Goal: Information Seeking & Learning: Learn about a topic

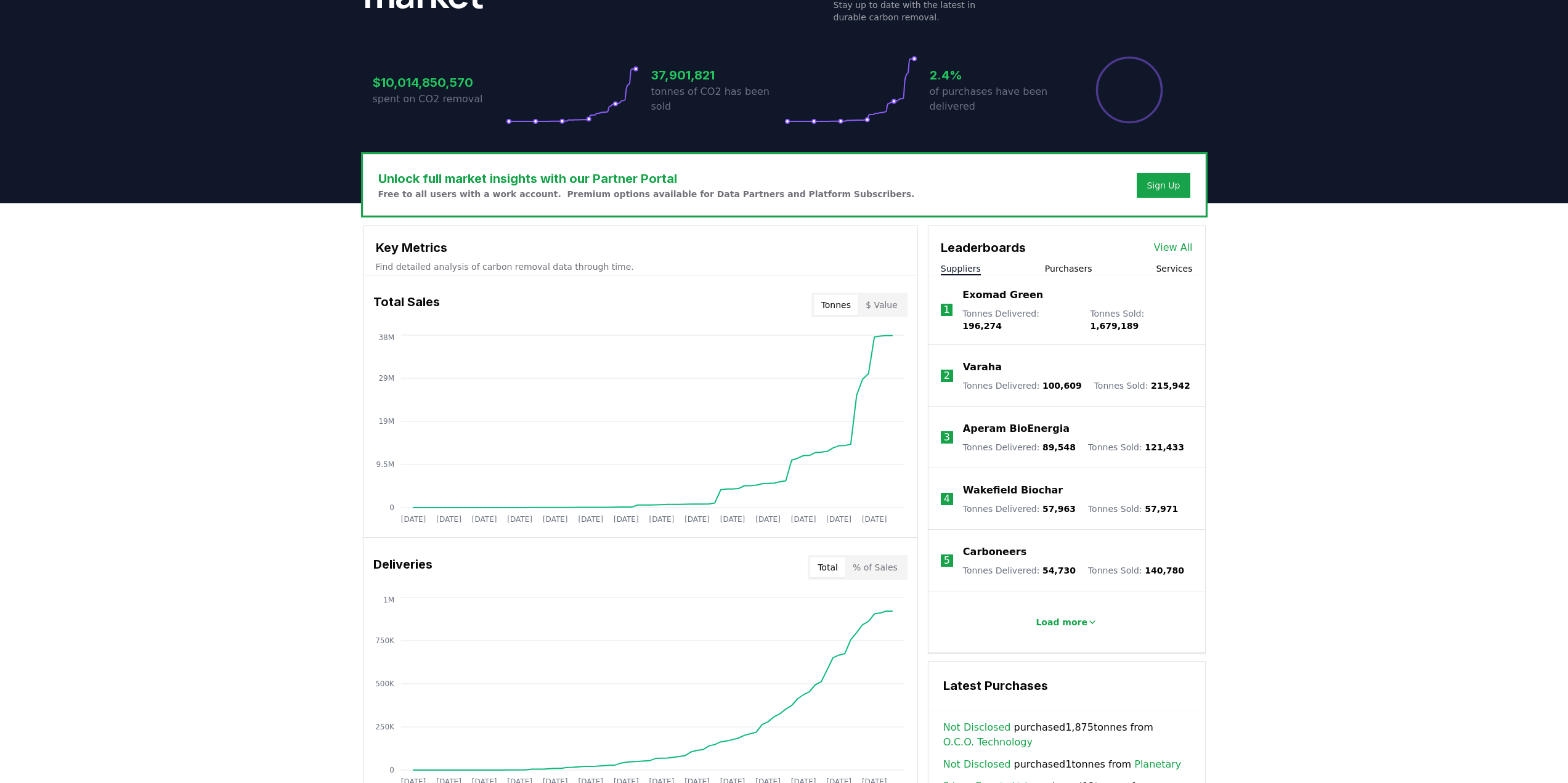
scroll to position [224, 0]
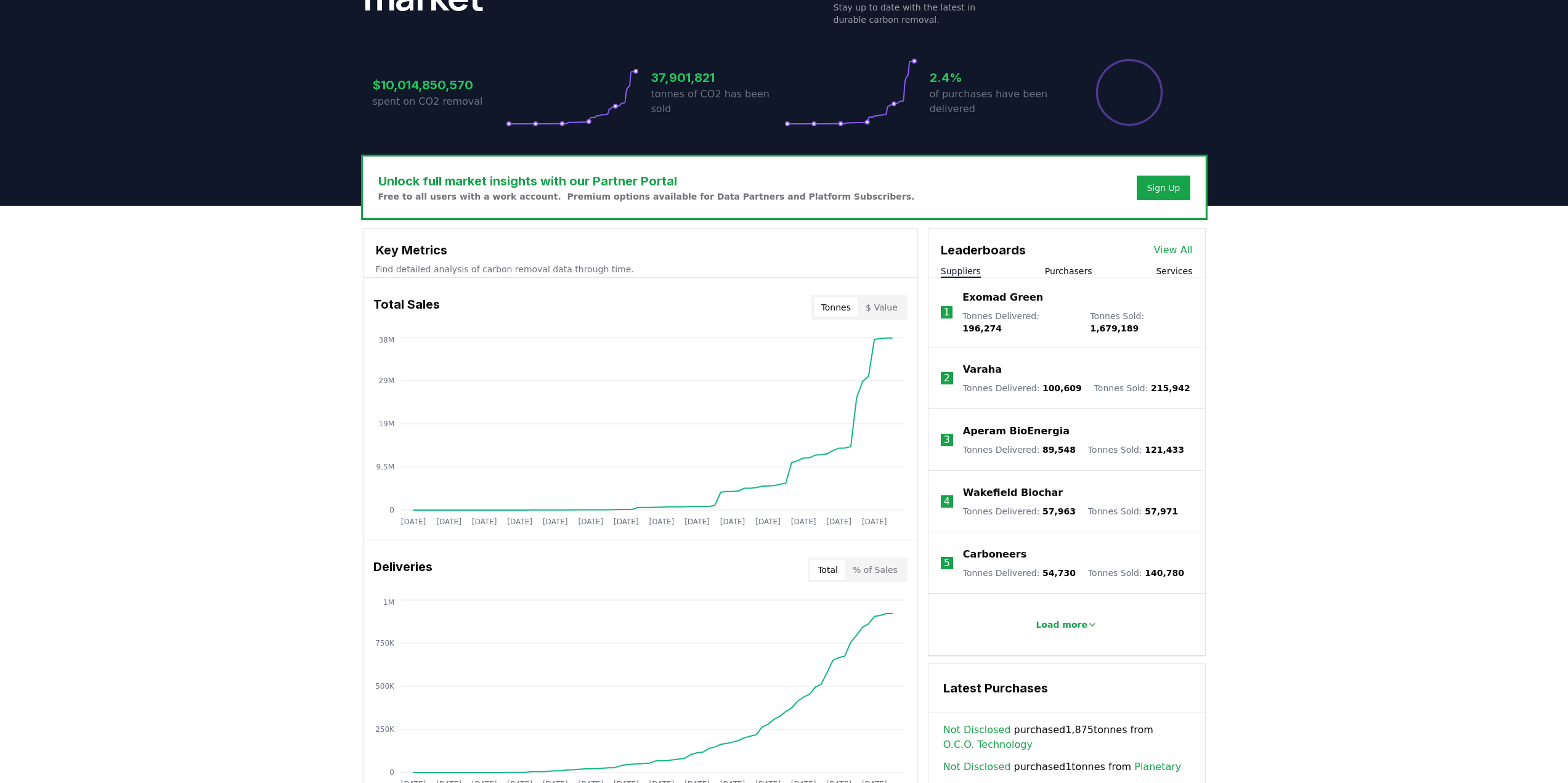
click at [1011, 302] on p "Exomad Green" at bounding box center [1003, 297] width 80 height 15
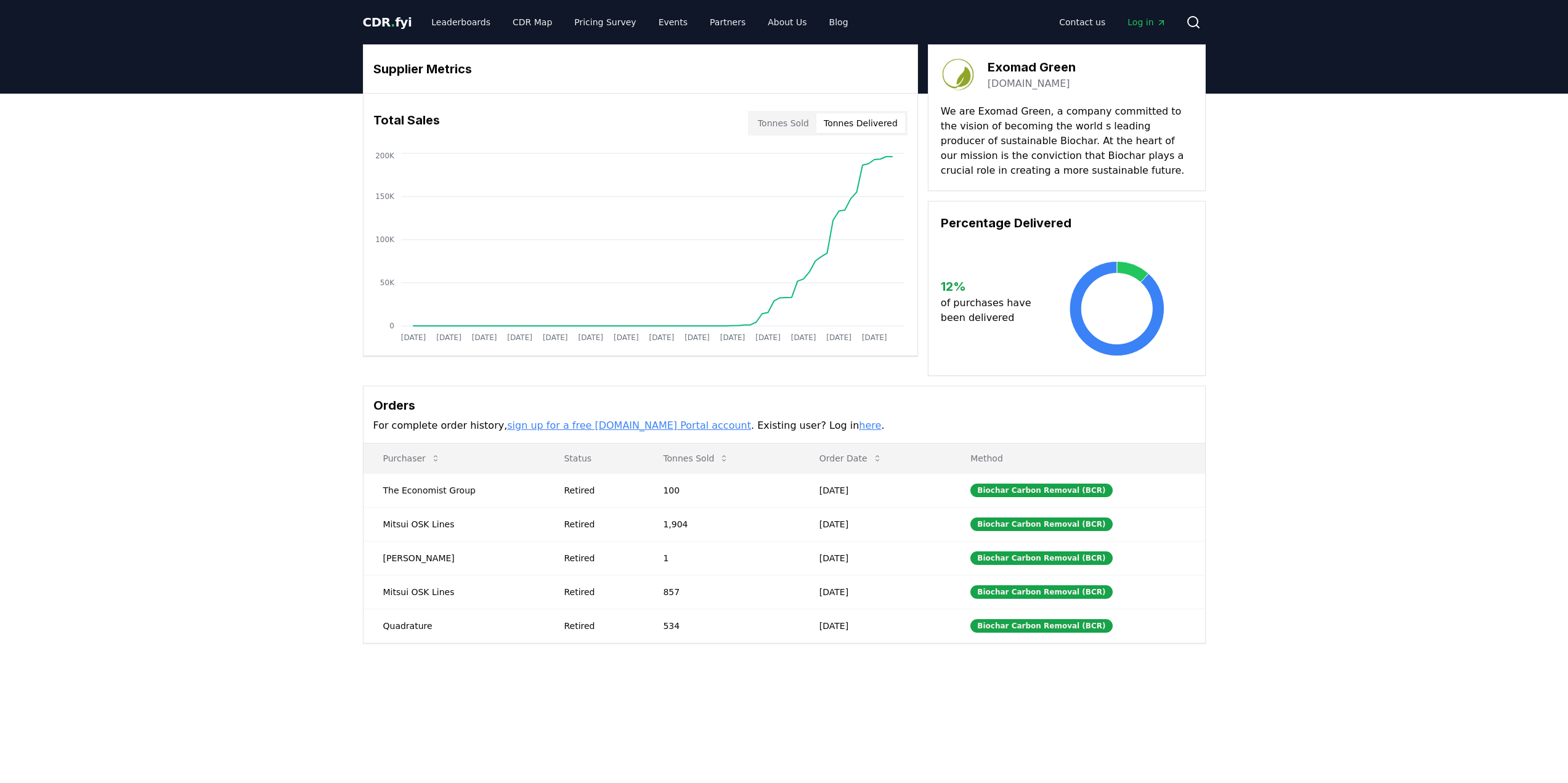
click at [869, 124] on button "Tonnes Delivered" at bounding box center [860, 123] width 89 height 20
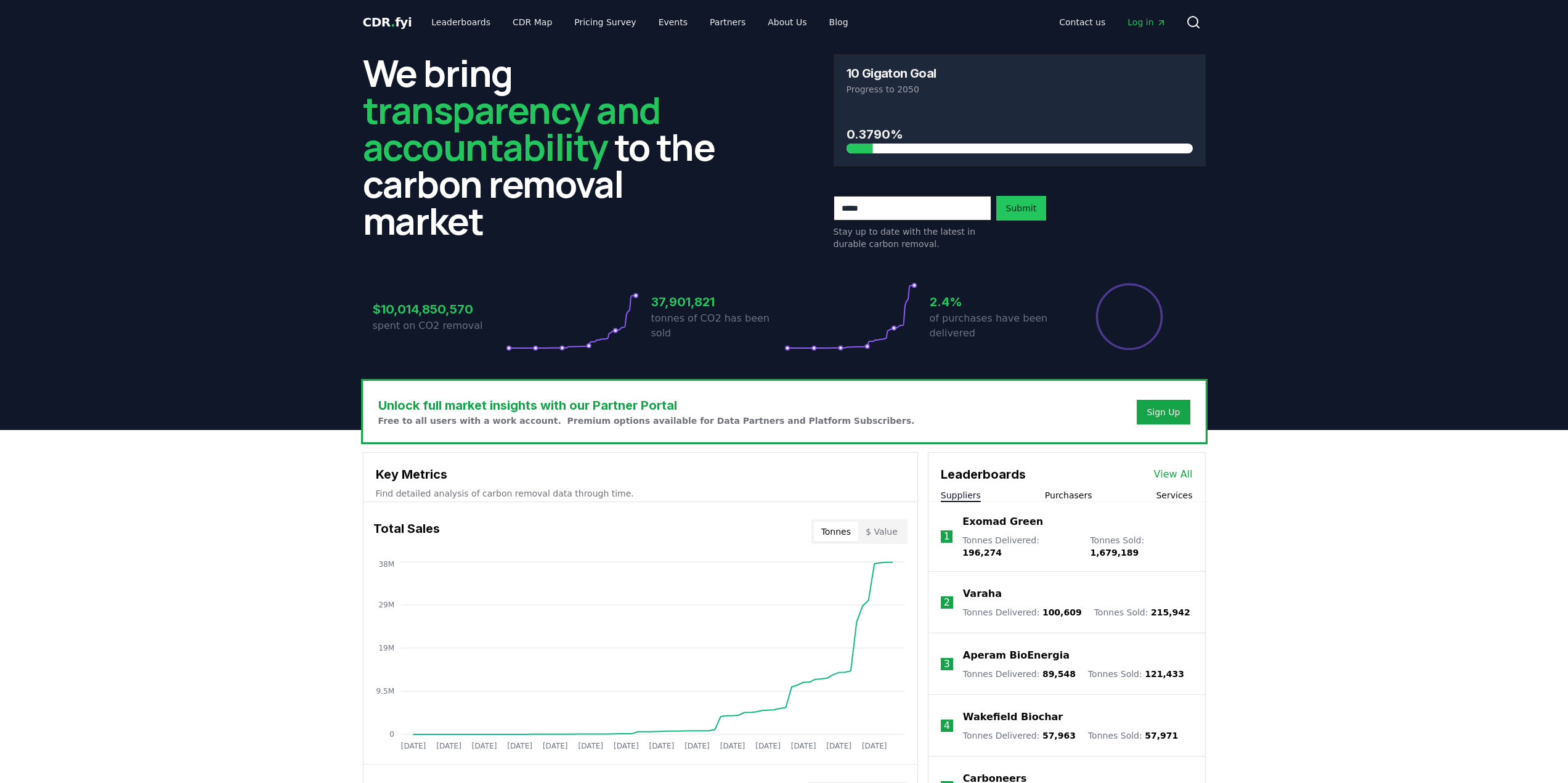
click at [1177, 472] on link "View All" at bounding box center [1173, 474] width 39 height 15
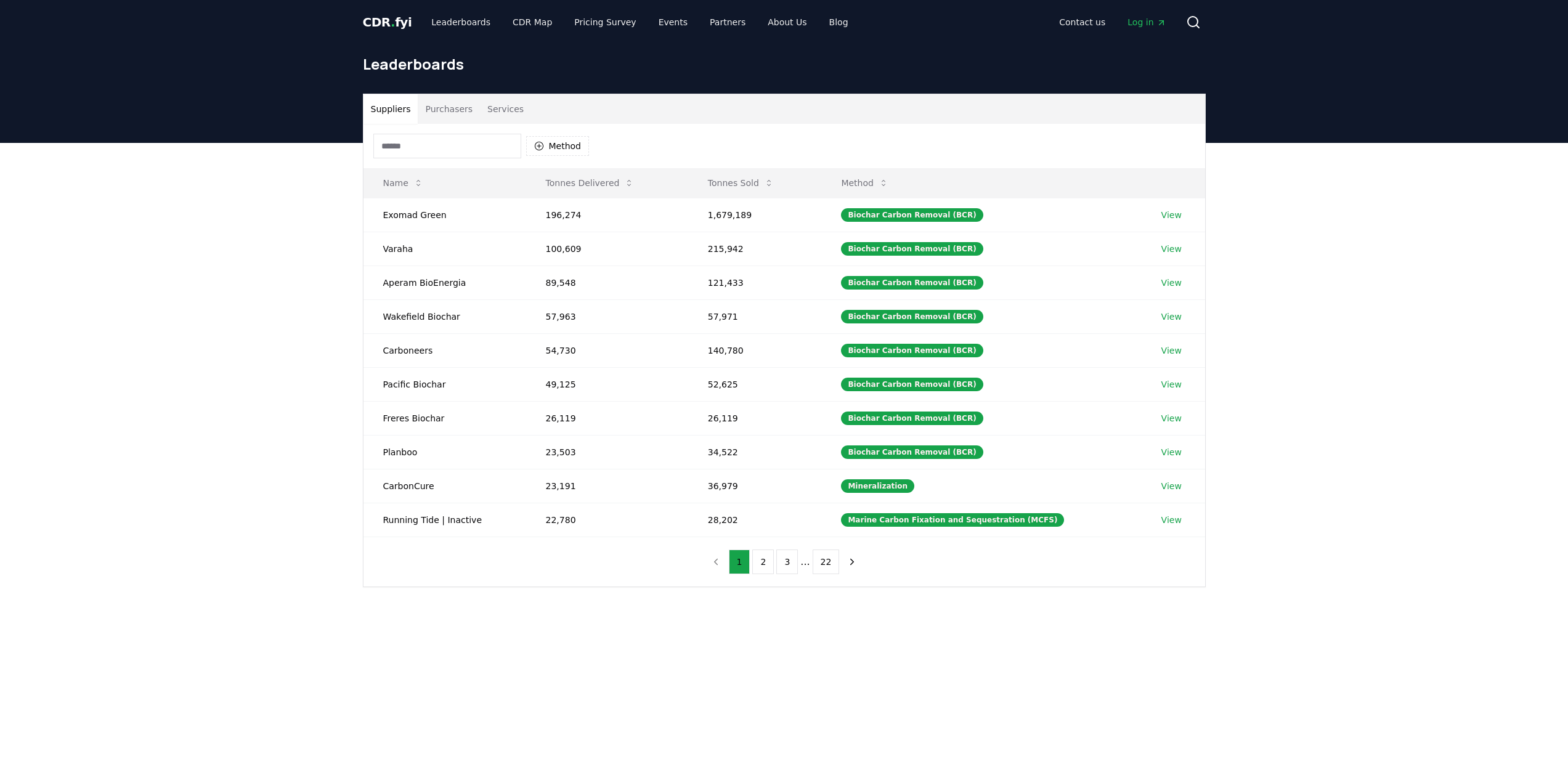
click at [429, 137] on input at bounding box center [448, 146] width 148 height 25
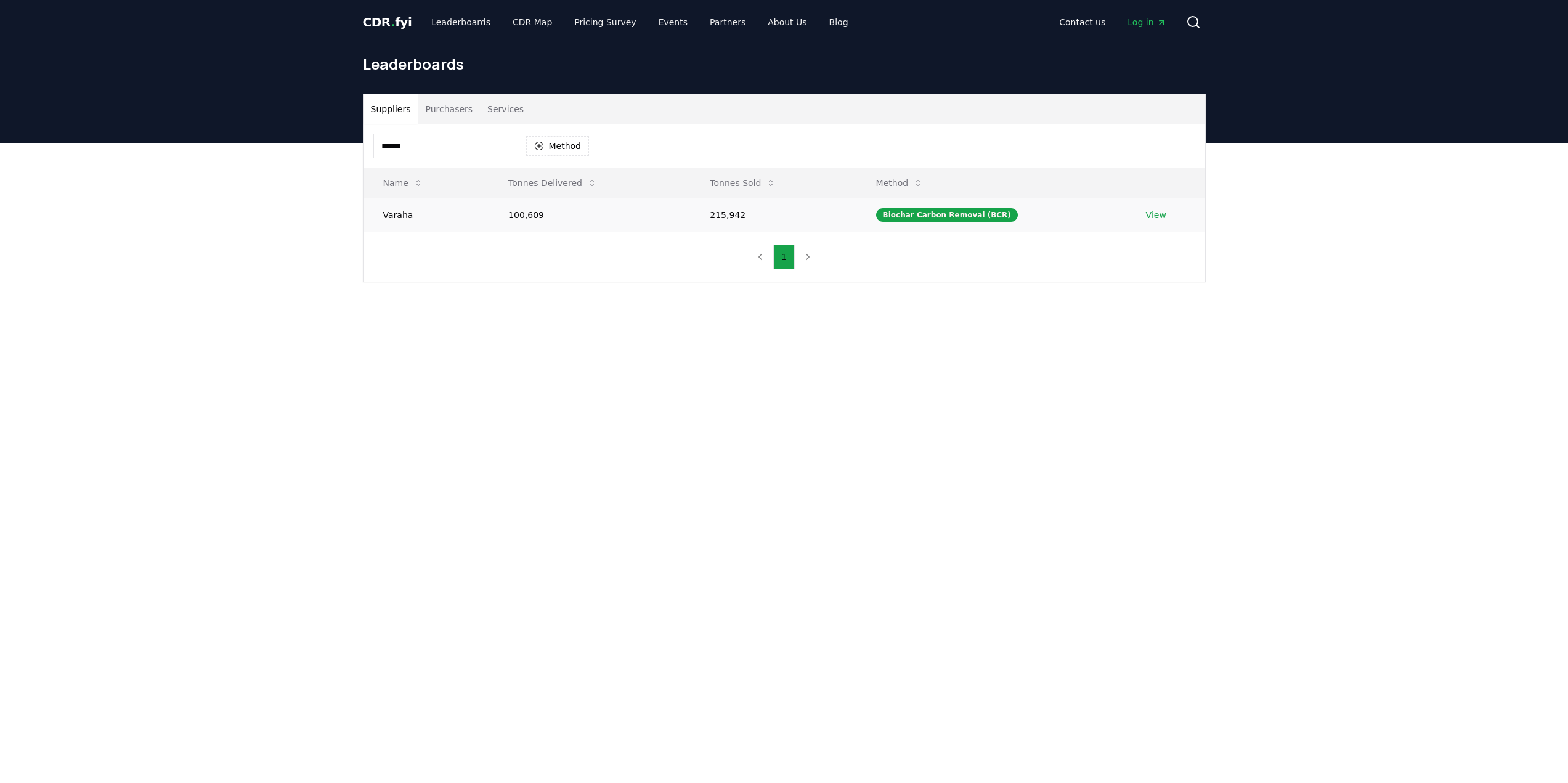
type input "******"
click at [1035, 210] on td "Biochar Carbon Removal (BCR)" at bounding box center [991, 215] width 270 height 34
click at [1152, 218] on link "View" at bounding box center [1156, 215] width 20 height 12
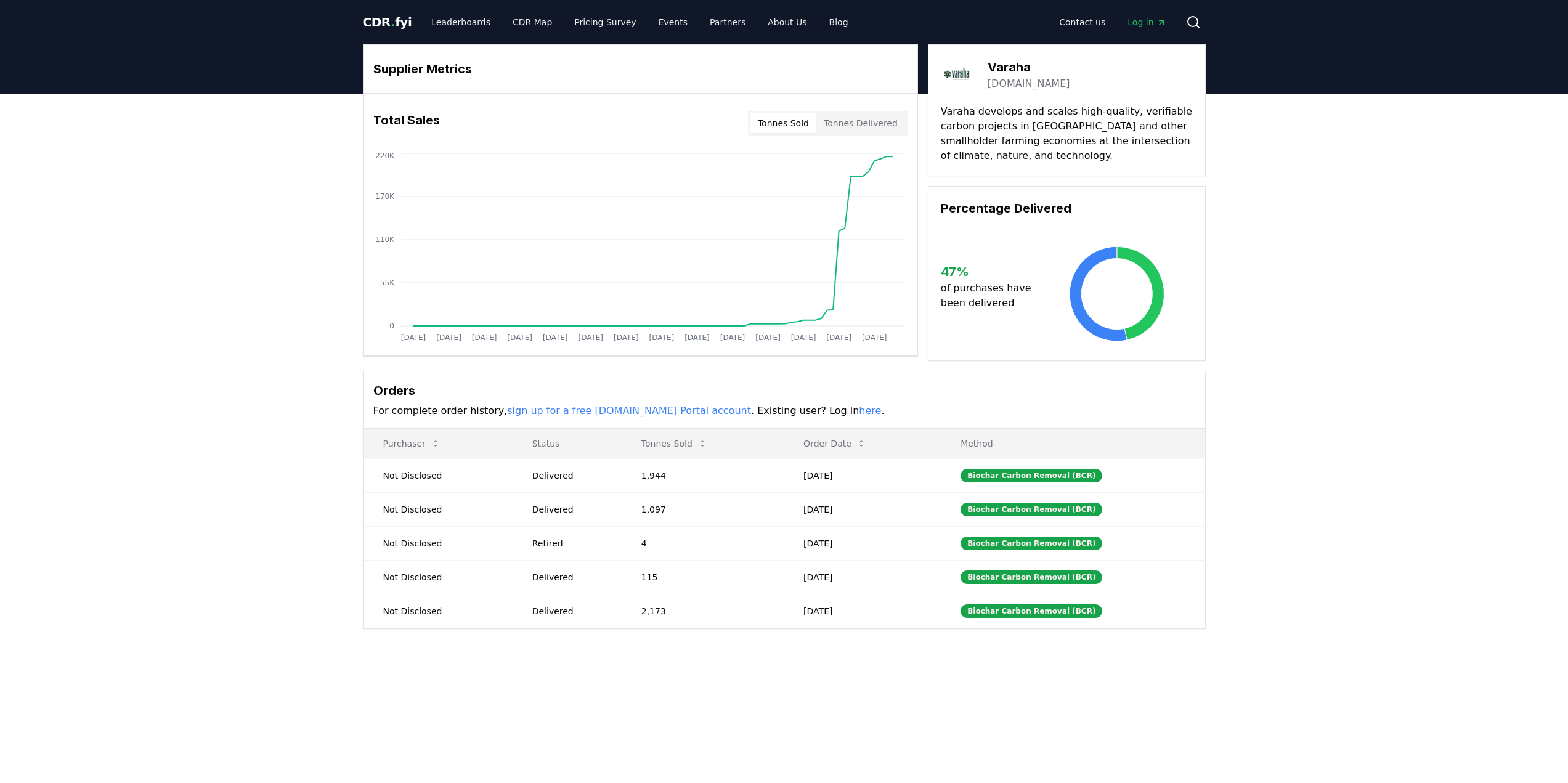
click at [865, 128] on button "Tonnes Delivered" at bounding box center [860, 123] width 89 height 20
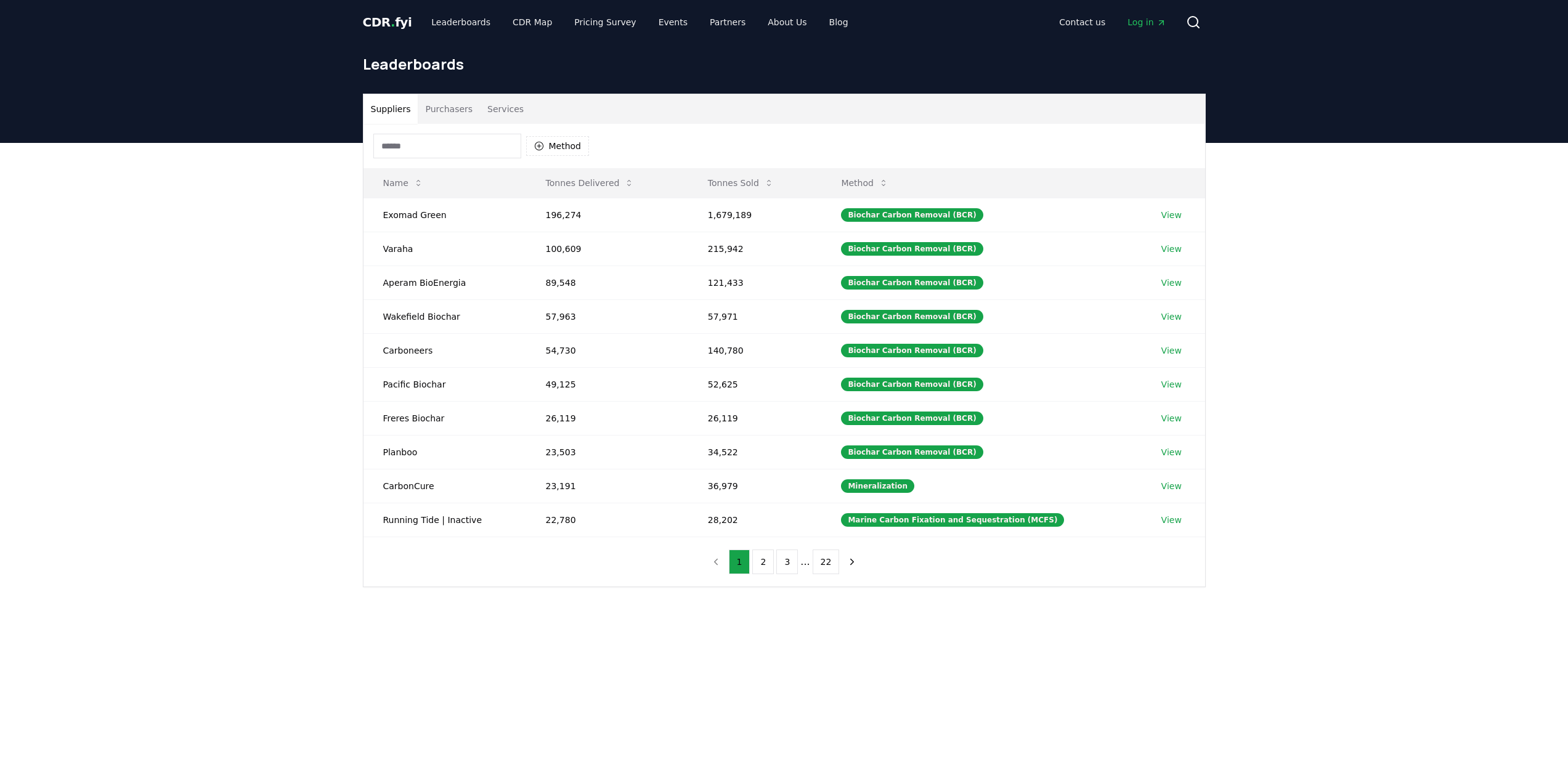
click at [407, 143] on input at bounding box center [448, 146] width 148 height 25
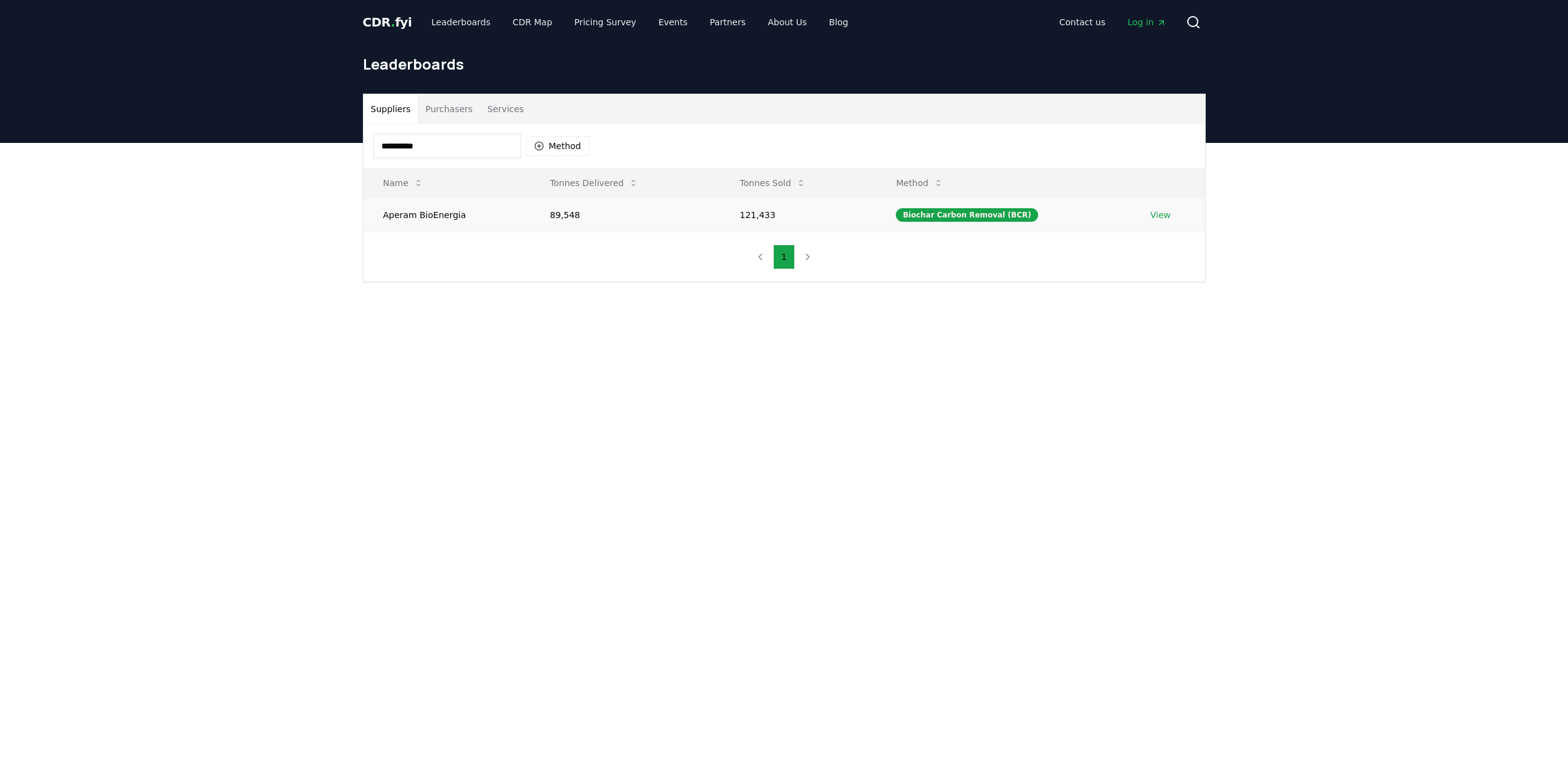
type input "**********"
click at [1164, 217] on link "View" at bounding box center [1161, 215] width 20 height 12
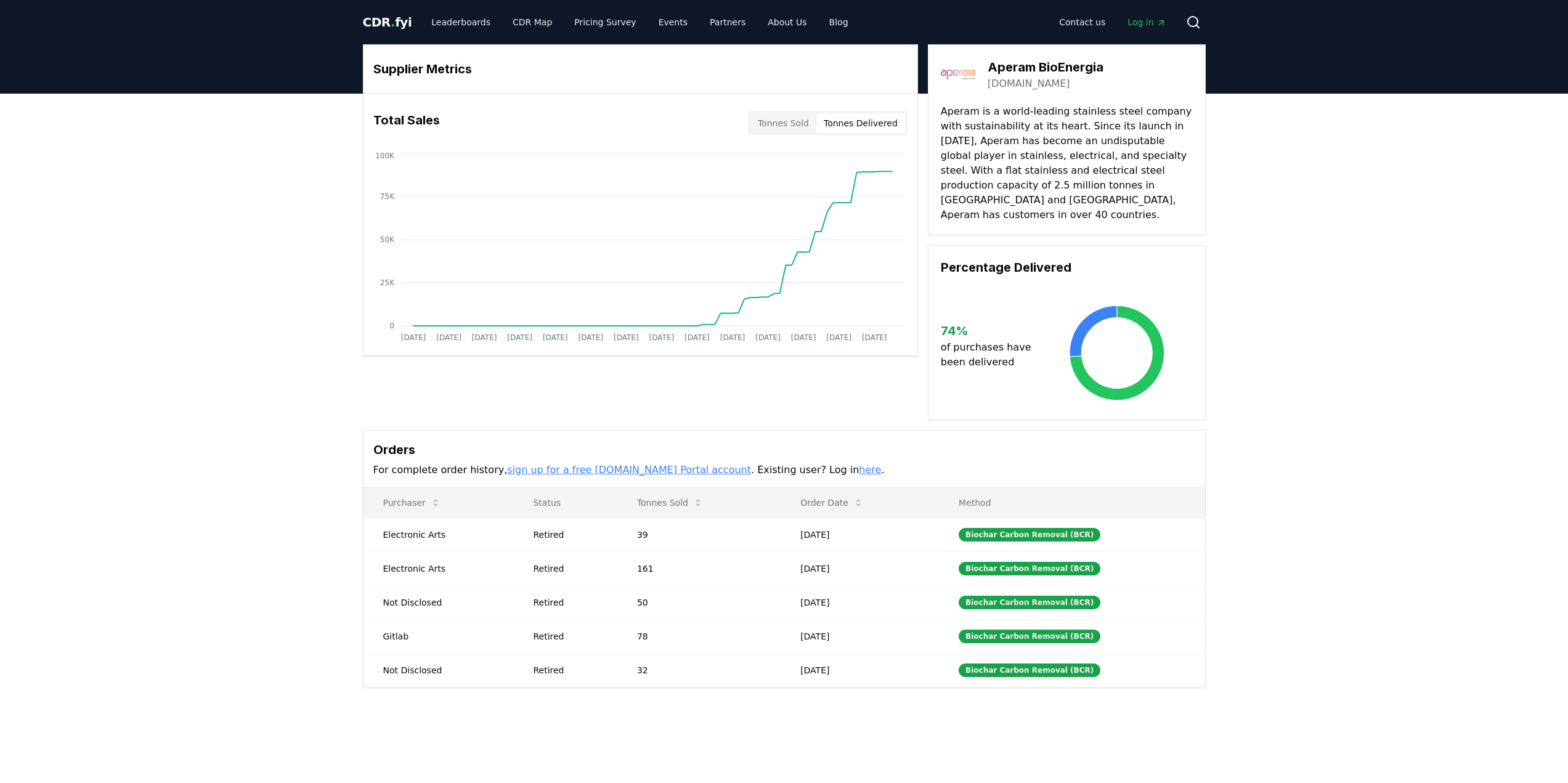
click at [855, 123] on button "Tonnes Delivered" at bounding box center [860, 123] width 89 height 20
